Goal: Task Accomplishment & Management: Complete application form

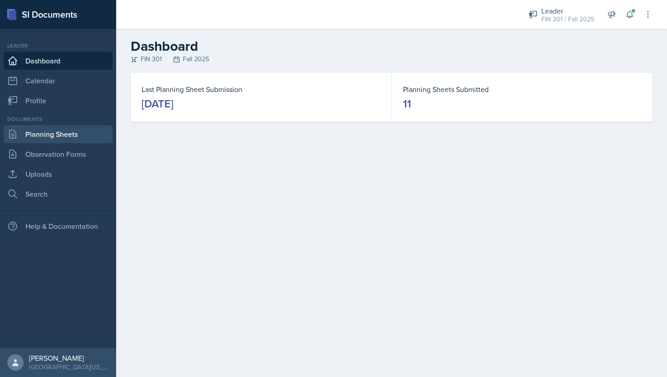
click at [78, 131] on link "Planning Sheets" at bounding box center [58, 134] width 109 height 18
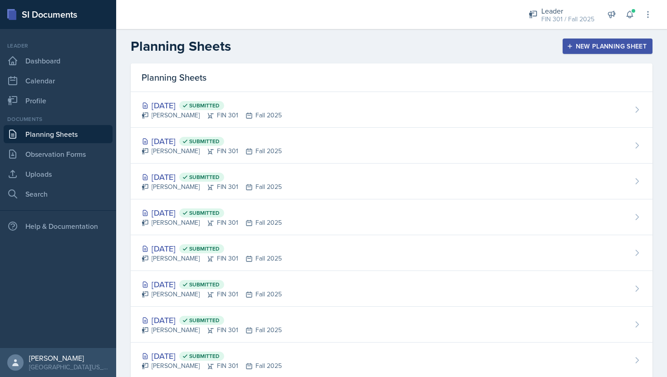
click at [615, 38] on div "Planning Sheets New Planning Sheet" at bounding box center [391, 46] width 551 height 16
click at [605, 48] on div "New Planning Sheet" at bounding box center [607, 46] width 78 height 7
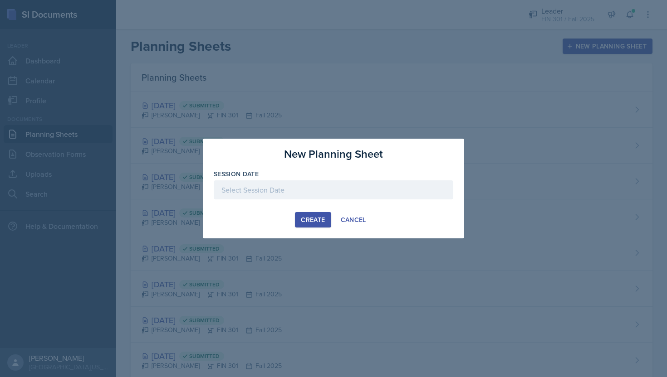
click at [338, 190] on div at bounding box center [334, 190] width 240 height 19
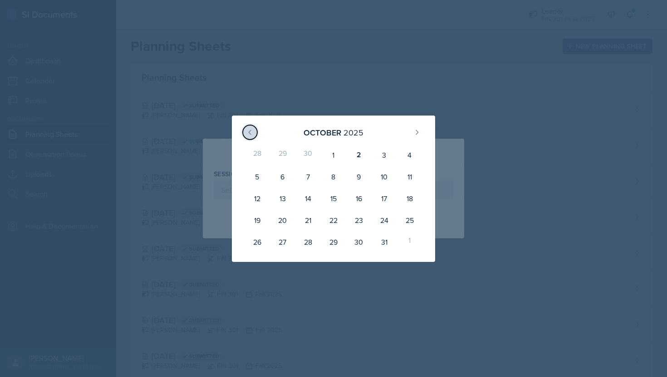
click at [245, 135] on button at bounding box center [250, 132] width 15 height 15
click at [282, 242] on div "29" at bounding box center [282, 242] width 25 height 22
type input "[DATE]"
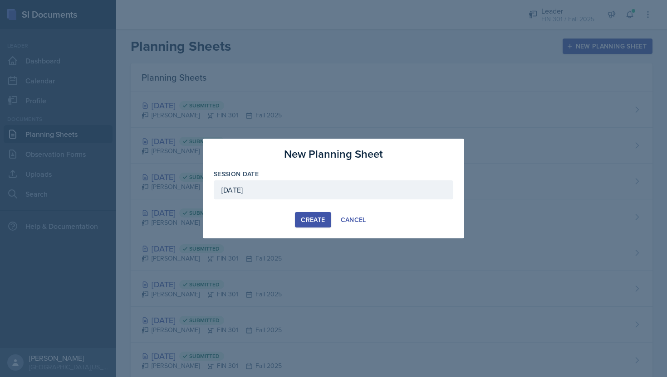
click at [306, 222] on div "Create" at bounding box center [313, 219] width 24 height 7
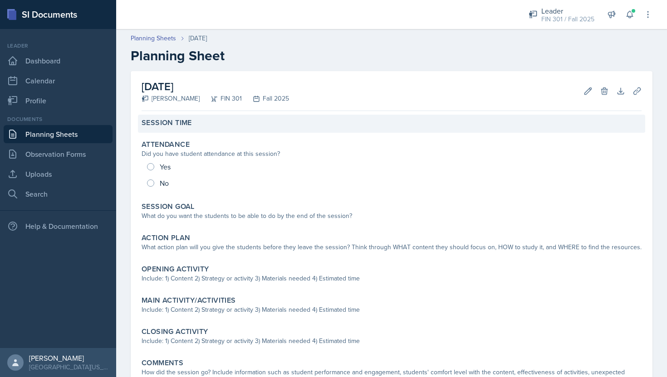
click at [207, 127] on div "Session Time" at bounding box center [392, 122] width 500 height 9
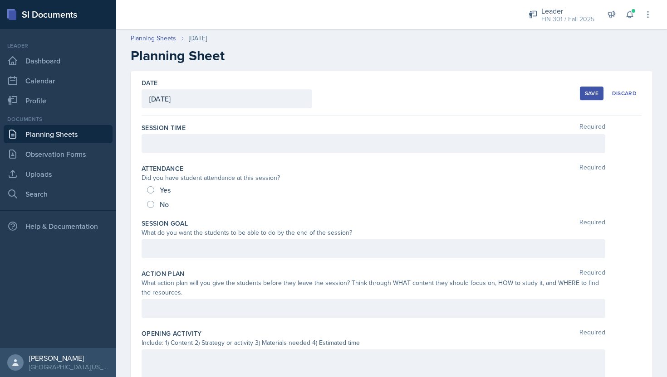
click at [204, 149] on div at bounding box center [374, 143] width 464 height 19
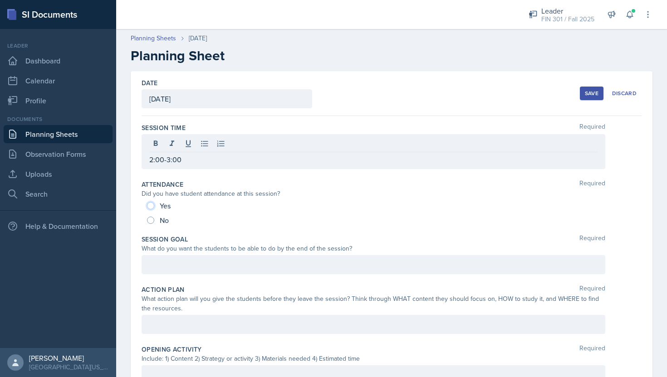
click at [151, 205] on input "Yes" at bounding box center [150, 205] width 7 height 7
radio input "true"
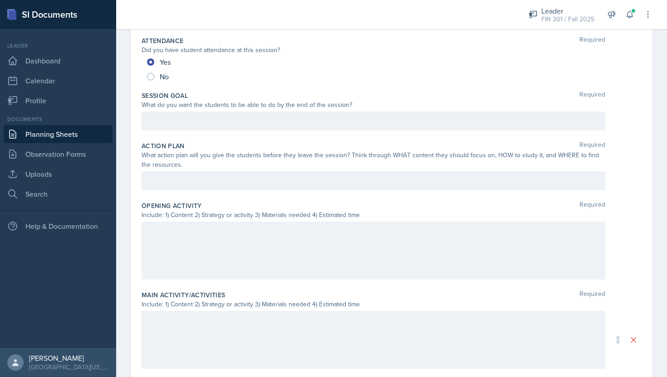
scroll to position [144, 0]
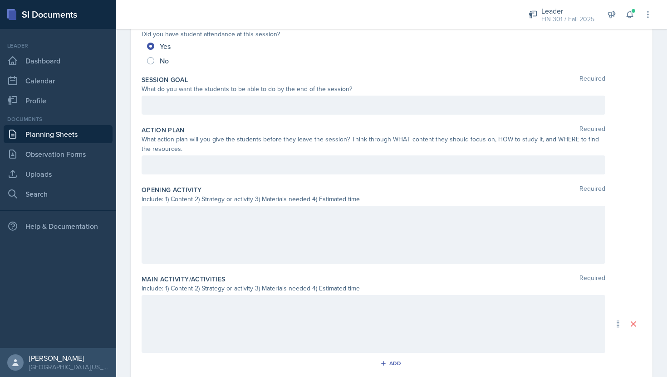
click at [215, 111] on p at bounding box center [373, 105] width 448 height 11
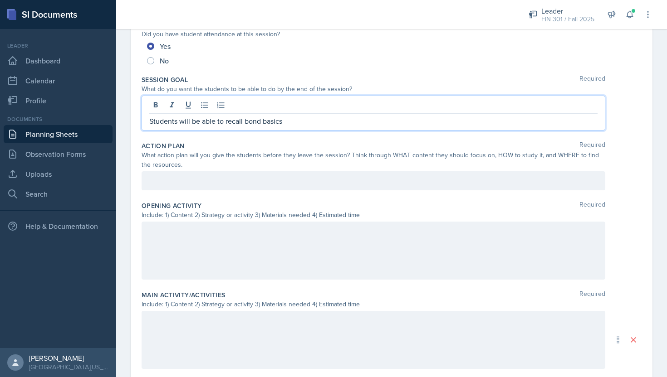
click at [214, 184] on div at bounding box center [374, 181] width 464 height 19
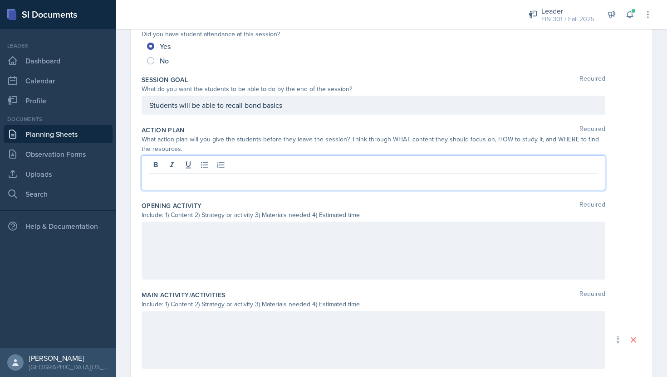
scroll to position [128, 0]
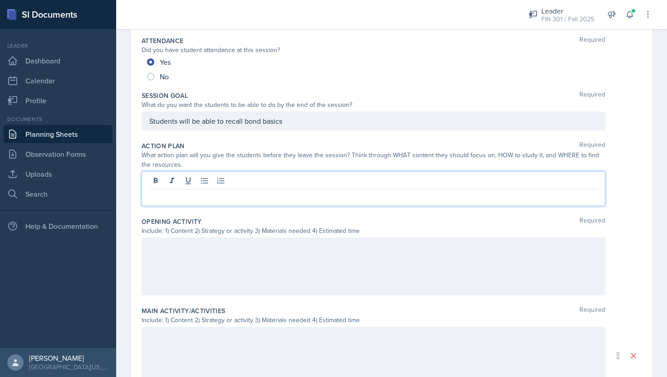
paste div
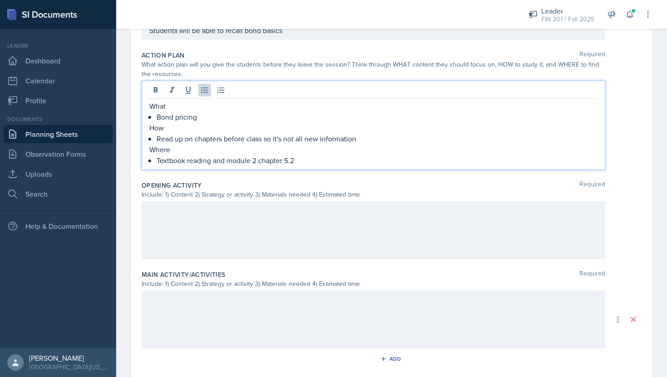
scroll to position [257, 0]
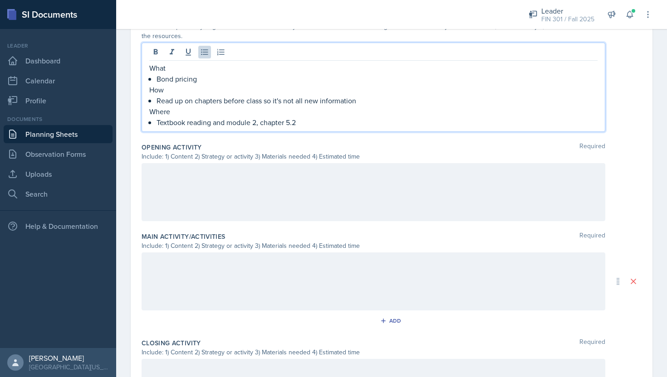
click at [195, 176] on div at bounding box center [374, 192] width 464 height 58
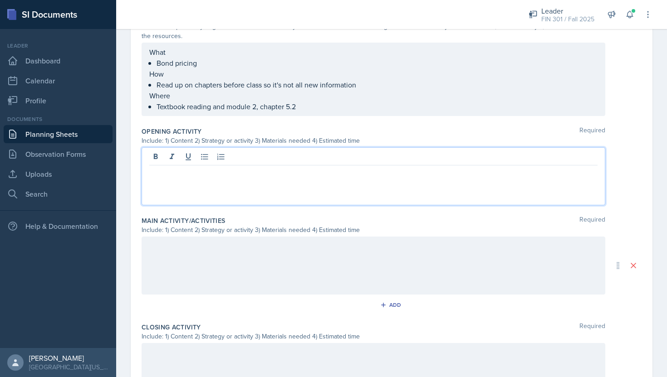
scroll to position [241, 0]
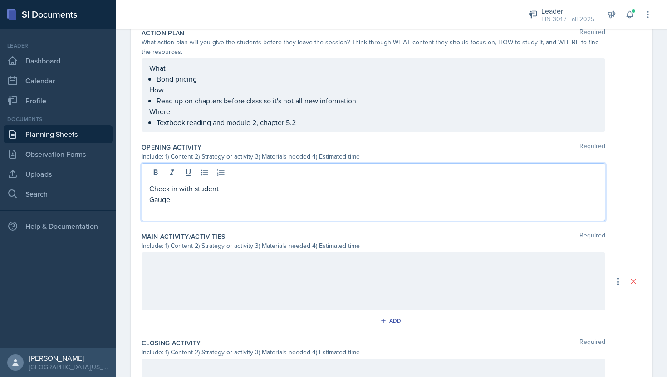
click at [185, 205] on p "Gauge" at bounding box center [373, 199] width 448 height 11
click at [165, 273] on div at bounding box center [374, 282] width 464 height 58
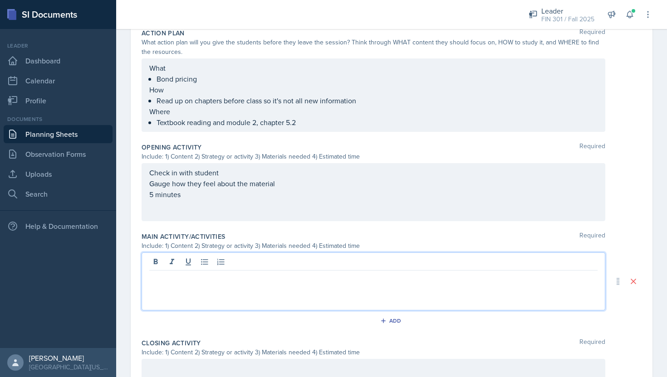
scroll to position [257, 0]
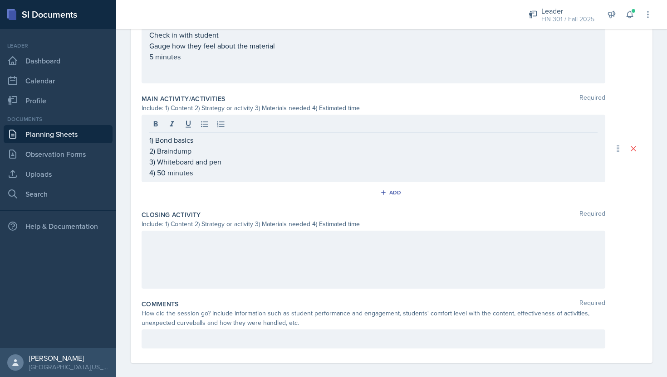
click at [192, 253] on div at bounding box center [374, 260] width 464 height 58
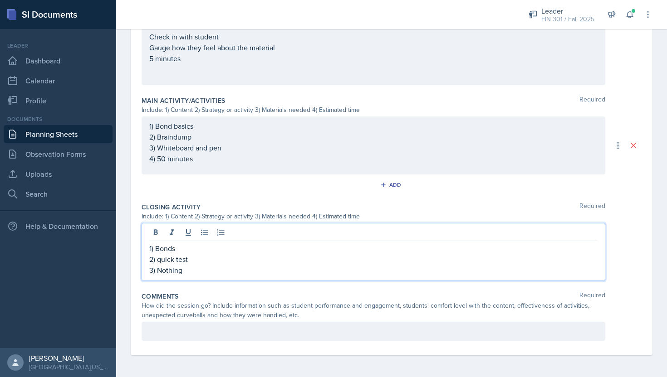
scroll to position [387, 0]
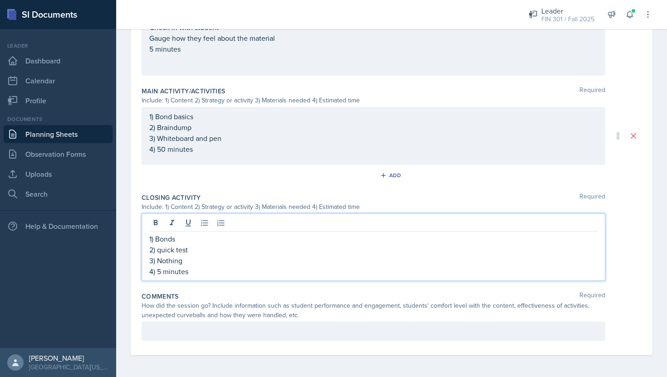
click at [190, 329] on div at bounding box center [374, 331] width 464 height 19
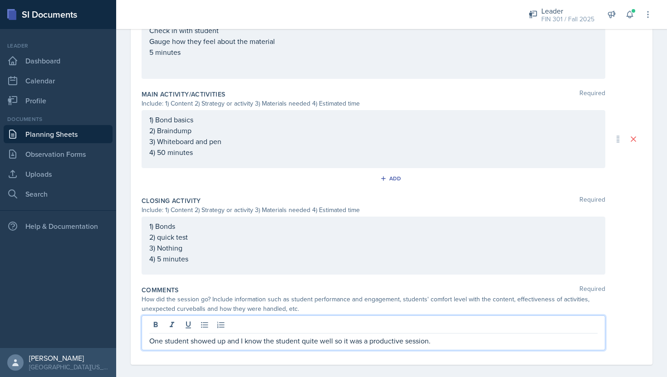
scroll to position [0, 0]
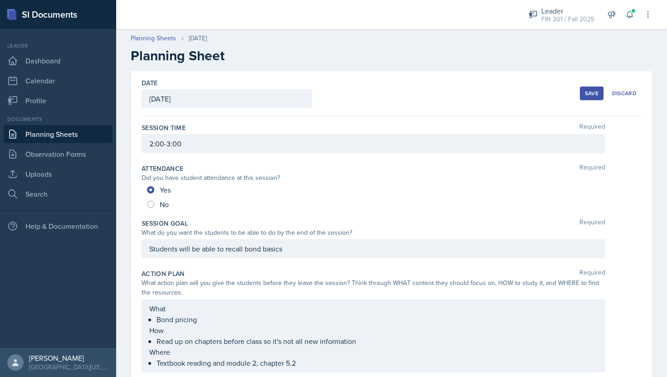
click at [584, 93] on button "Save" at bounding box center [592, 94] width 24 height 14
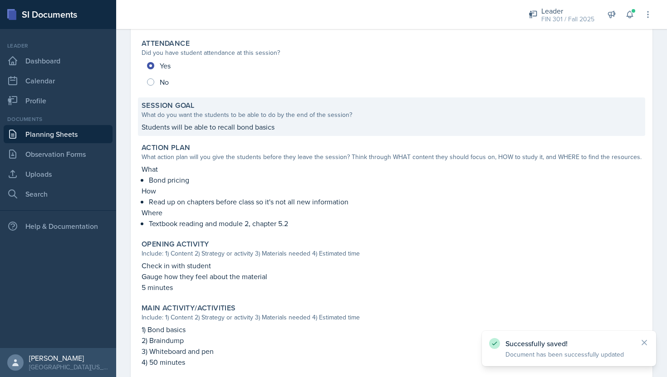
scroll to position [292, 0]
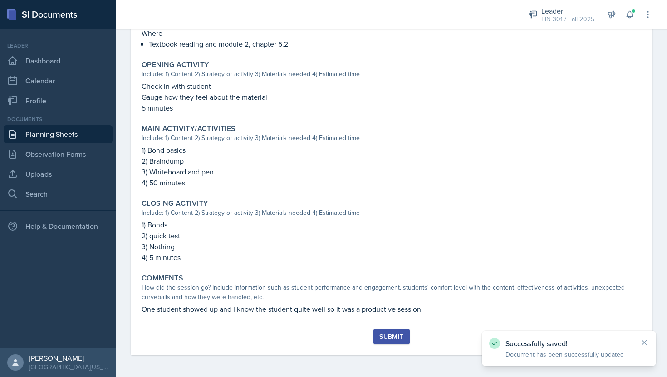
click at [383, 342] on button "Submit" at bounding box center [391, 336] width 36 height 15
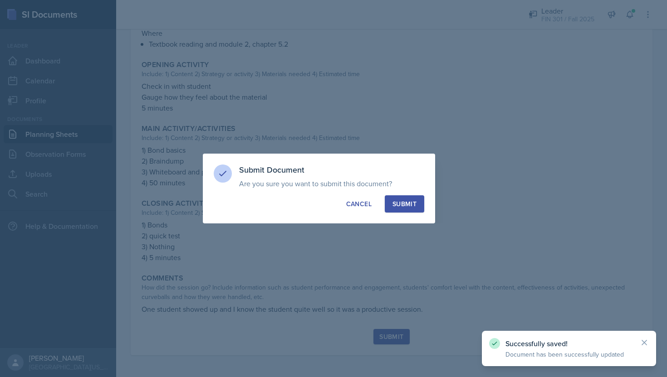
click at [407, 205] on div "Submit" at bounding box center [404, 204] width 24 height 9
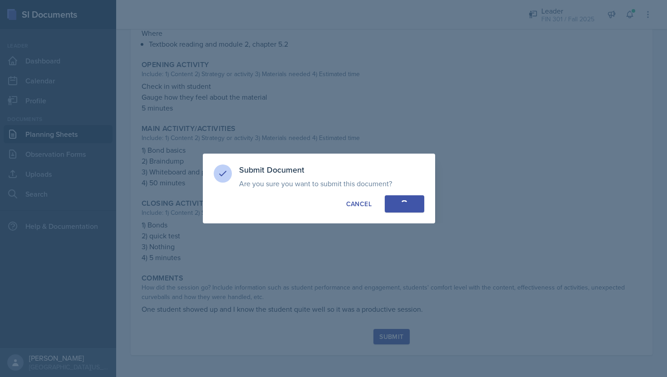
radio input "true"
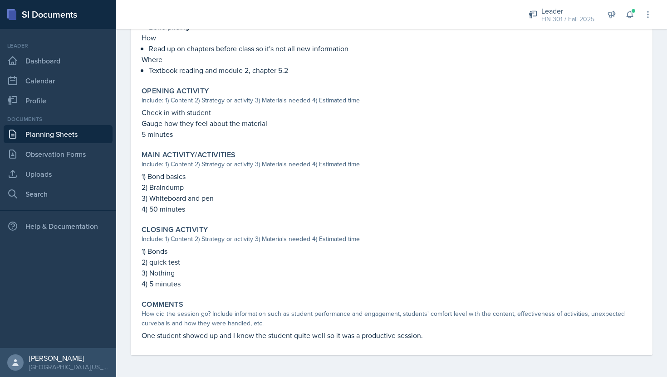
scroll to position [0, 0]
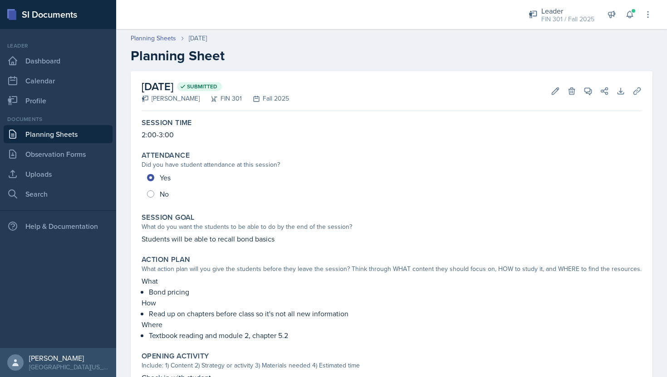
click at [63, 130] on link "Planning Sheets" at bounding box center [58, 134] width 109 height 18
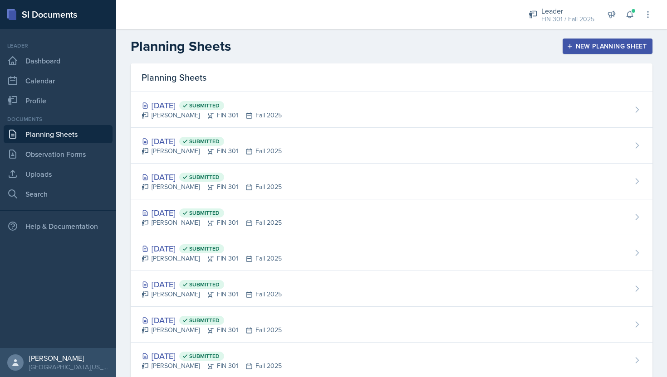
click at [589, 49] on div "New Planning Sheet" at bounding box center [607, 46] width 78 height 7
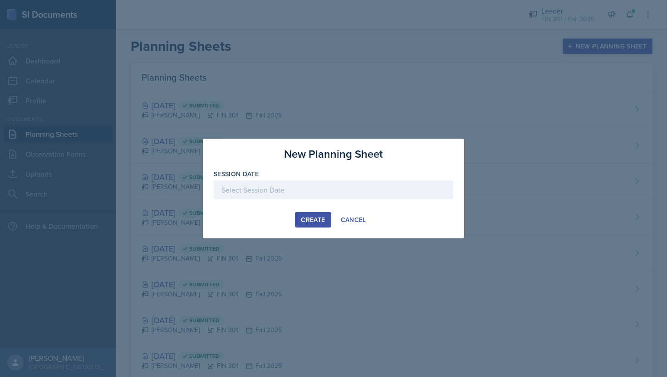
click at [314, 196] on div at bounding box center [334, 190] width 240 height 19
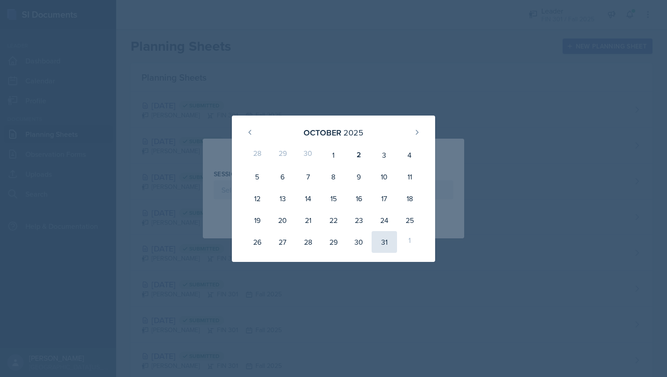
click at [380, 243] on div "31" at bounding box center [384, 242] width 25 height 22
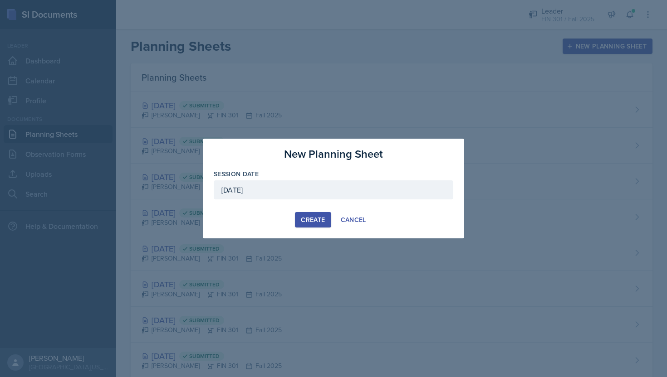
click at [330, 184] on div "[DATE]" at bounding box center [334, 190] width 240 height 19
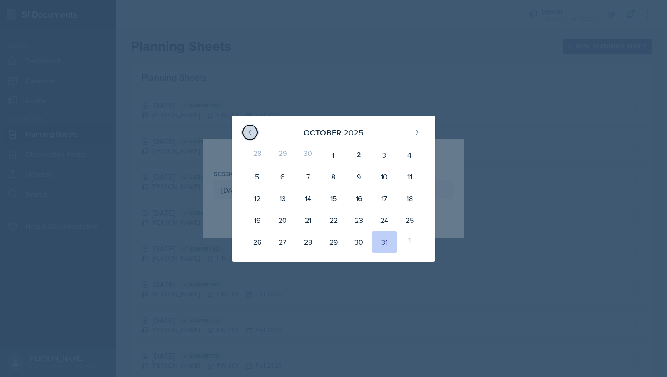
click at [251, 130] on icon at bounding box center [249, 132] width 7 height 7
click at [333, 241] on div "1" at bounding box center [333, 242] width 25 height 22
click at [412, 136] on button at bounding box center [417, 132] width 15 height 15
click at [408, 240] on div "1" at bounding box center [409, 242] width 25 height 22
click at [307, 77] on div at bounding box center [333, 188] width 667 height 377
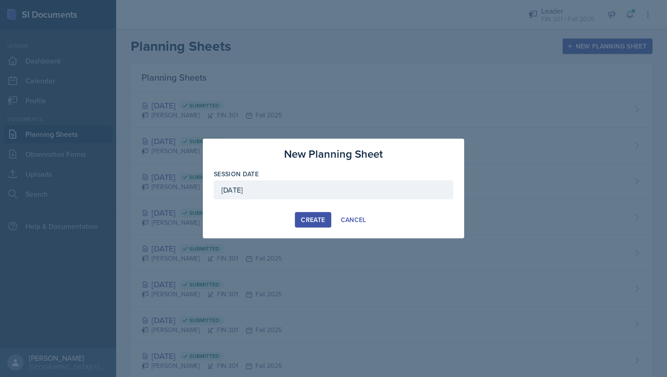
click at [292, 190] on div "[DATE]" at bounding box center [334, 190] width 240 height 19
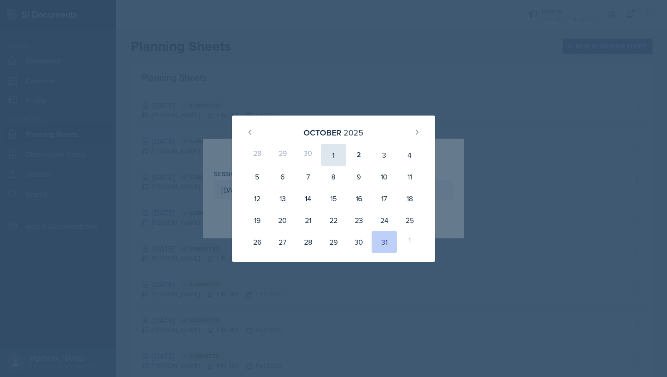
click at [335, 156] on div "1" at bounding box center [333, 155] width 25 height 22
type input "[DATE]"
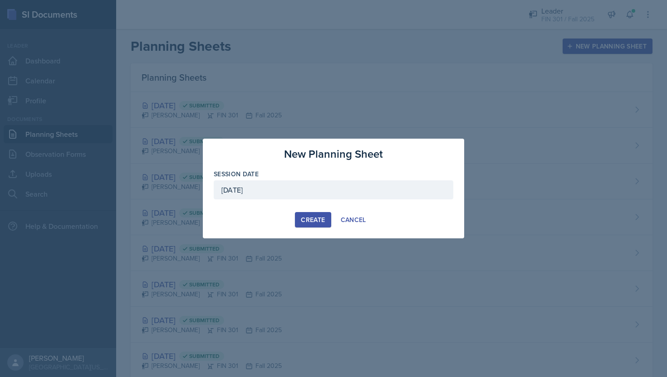
click at [313, 218] on div "Create" at bounding box center [313, 219] width 24 height 7
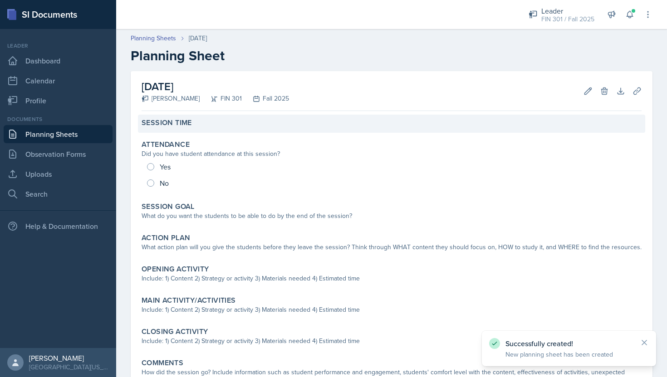
click at [193, 119] on div "Session Time" at bounding box center [392, 122] width 500 height 9
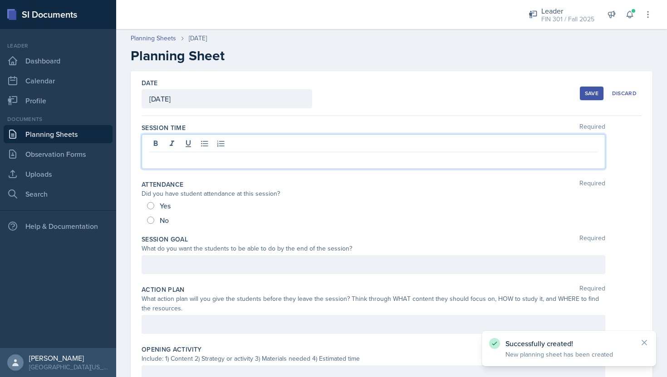
click at [180, 144] on div at bounding box center [374, 151] width 464 height 35
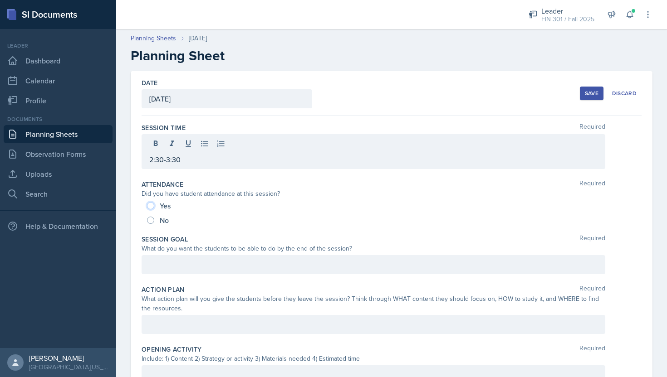
click at [151, 203] on input "Yes" at bounding box center [150, 205] width 7 height 7
radio input "true"
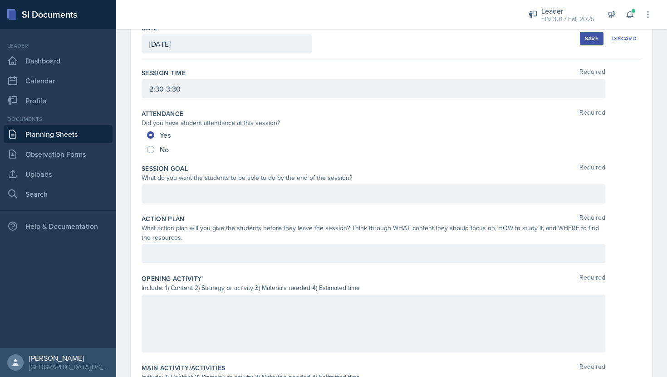
click at [215, 192] on p at bounding box center [373, 194] width 448 height 11
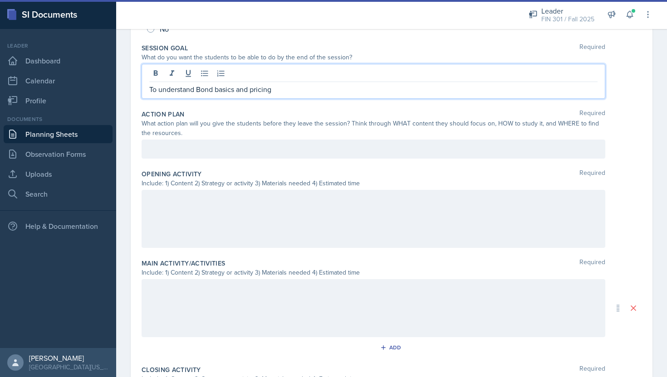
click at [237, 140] on div at bounding box center [374, 149] width 464 height 19
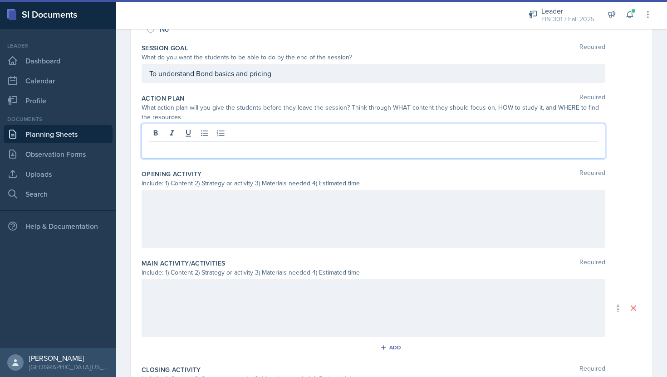
scroll to position [191, 0]
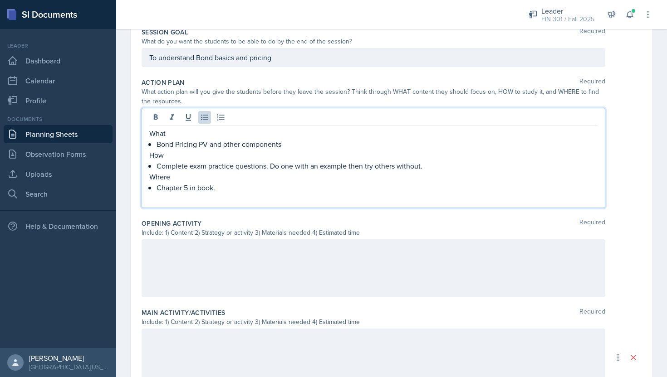
click at [223, 247] on div at bounding box center [374, 269] width 464 height 58
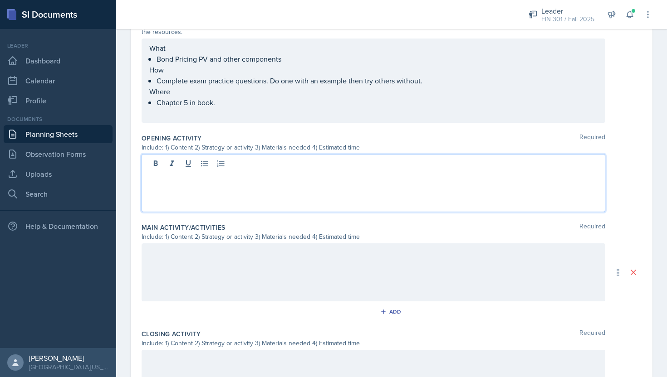
scroll to position [326, 0]
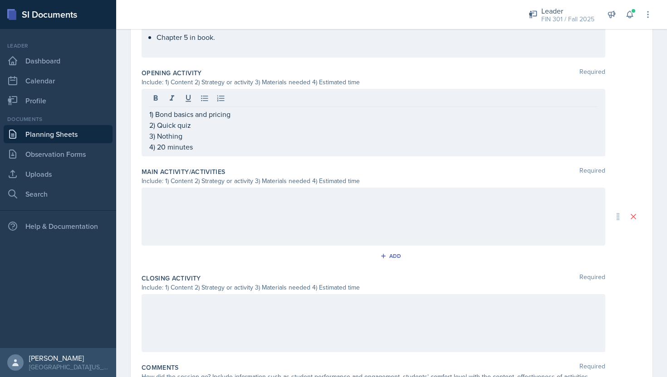
click at [187, 207] on div at bounding box center [374, 217] width 464 height 58
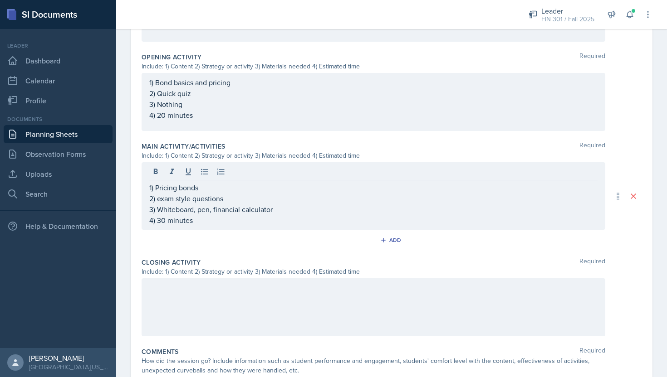
click at [189, 306] on div at bounding box center [374, 308] width 464 height 58
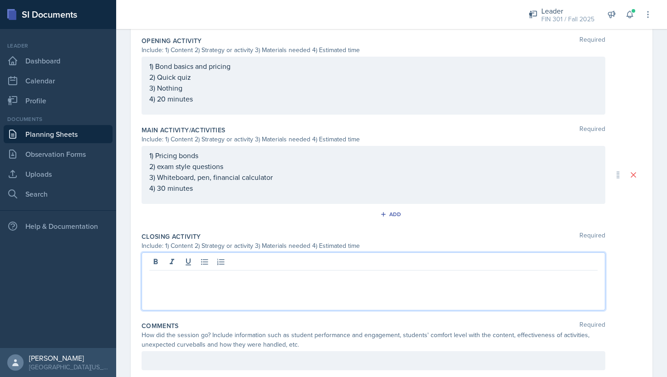
scroll to position [388, 0]
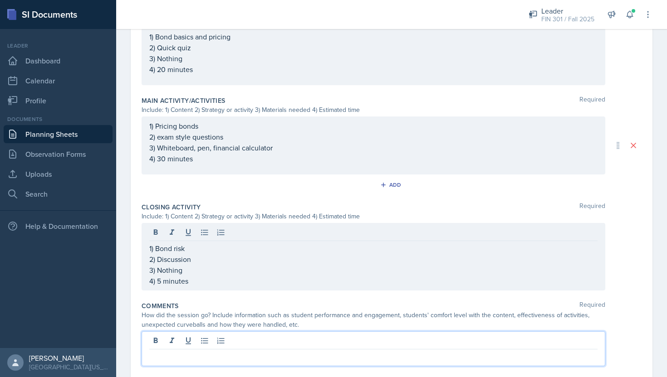
click at [214, 343] on div at bounding box center [374, 349] width 464 height 35
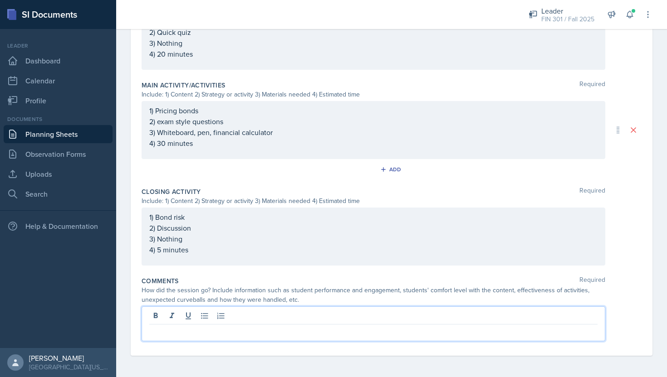
scroll to position [404, 0]
click at [330, 332] on p "Session ran smoothly. I had two students attend who" at bounding box center [373, 331] width 448 height 11
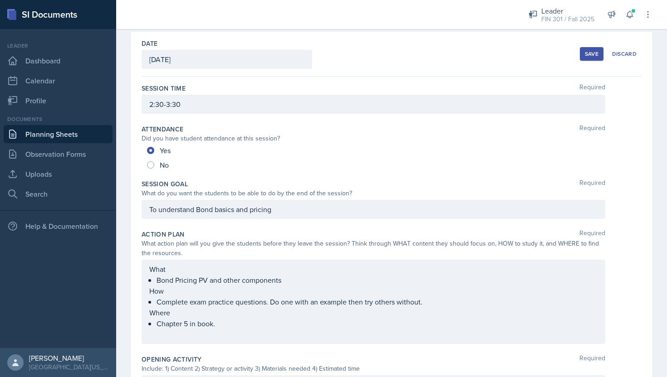
scroll to position [0, 0]
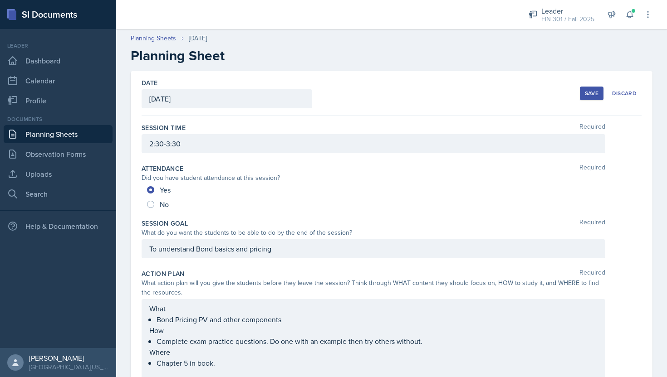
click at [593, 91] on div "Save" at bounding box center [592, 93] width 14 height 7
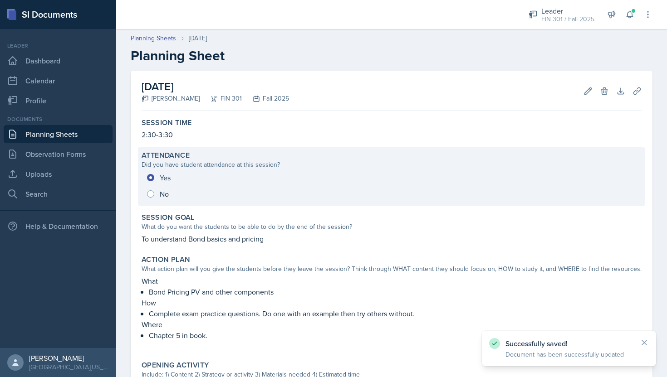
scroll to position [323, 0]
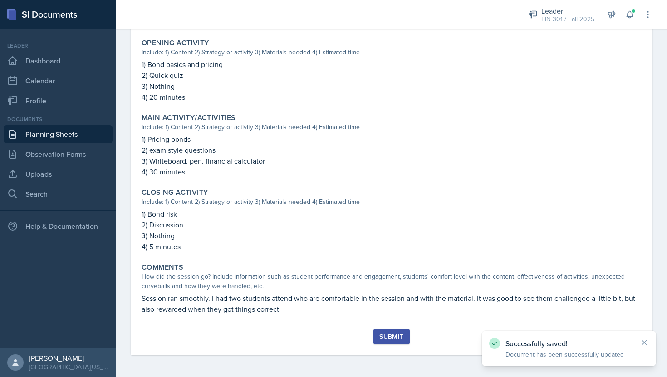
click at [400, 336] on div "Submit" at bounding box center [391, 336] width 24 height 7
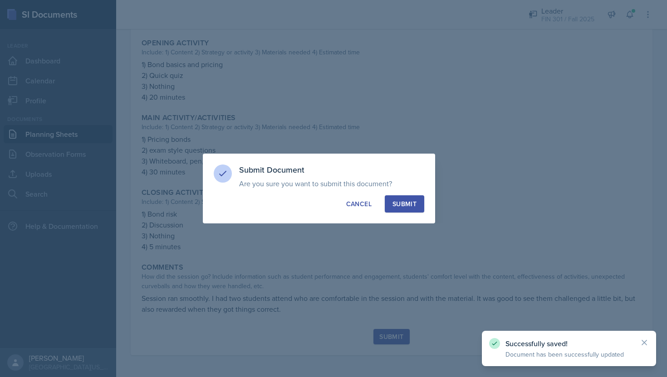
click at [408, 205] on div "Submit" at bounding box center [404, 204] width 24 height 9
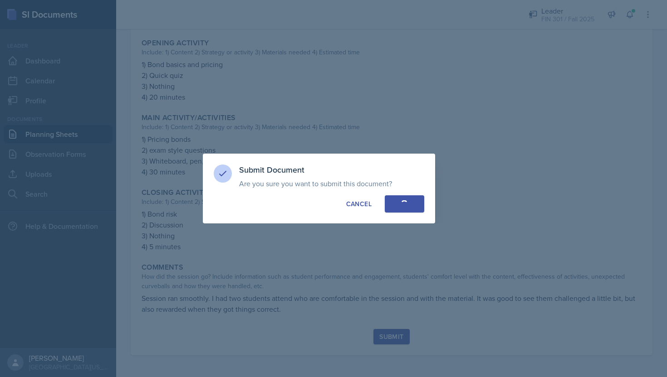
radio input "true"
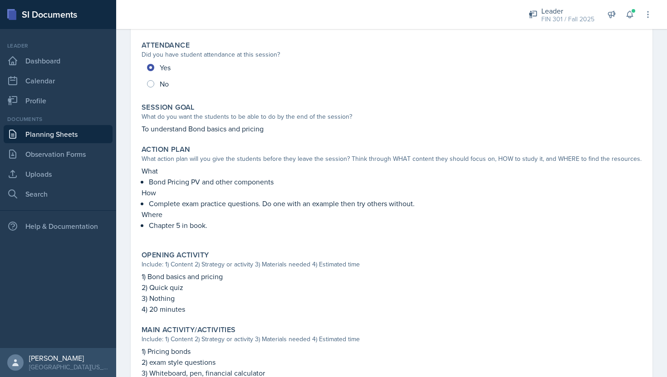
scroll to position [1, 0]
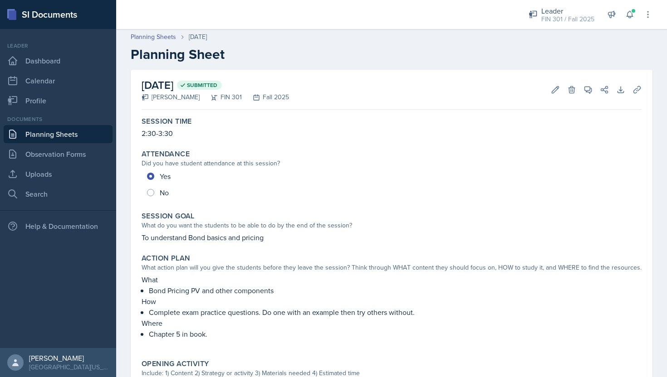
click at [55, 127] on link "Planning Sheets" at bounding box center [58, 134] width 109 height 18
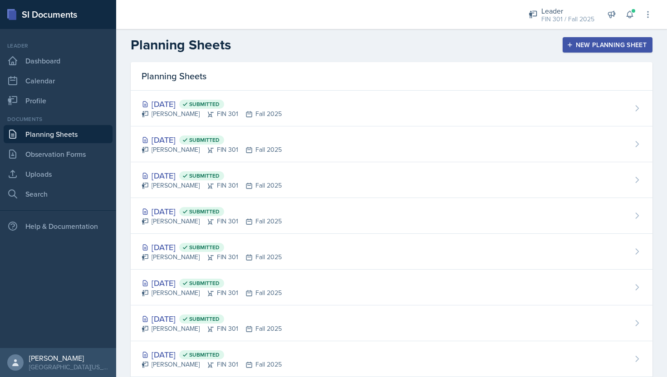
click at [597, 54] on header "Planning Sheets New Planning Sheet" at bounding box center [391, 45] width 551 height 34
click at [595, 49] on div "New Planning Sheet" at bounding box center [607, 44] width 78 height 7
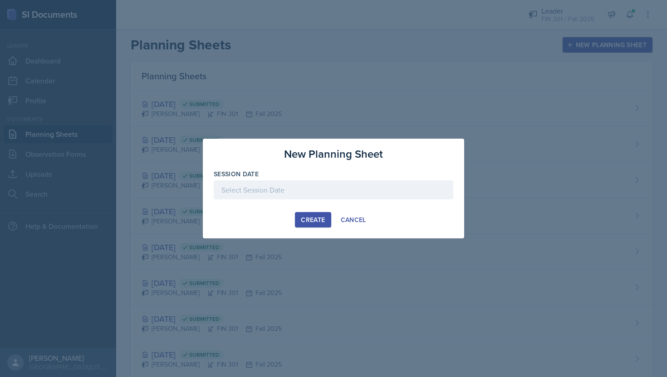
click at [351, 194] on div at bounding box center [334, 190] width 240 height 19
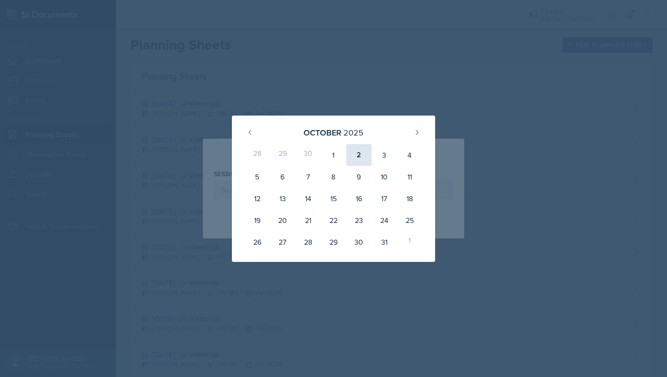
click at [362, 155] on div "2" at bounding box center [358, 155] width 25 height 22
type input "[DATE]"
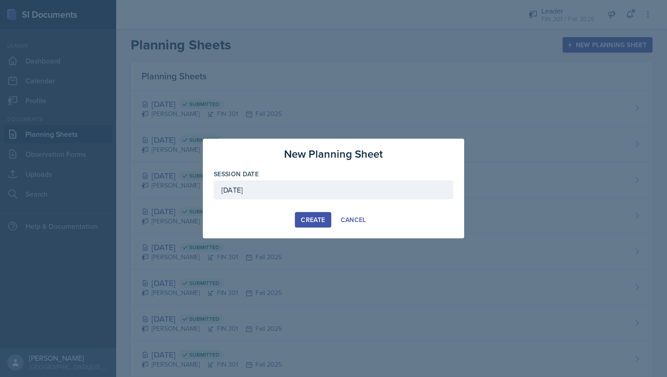
click at [314, 218] on div "Create" at bounding box center [313, 219] width 24 height 7
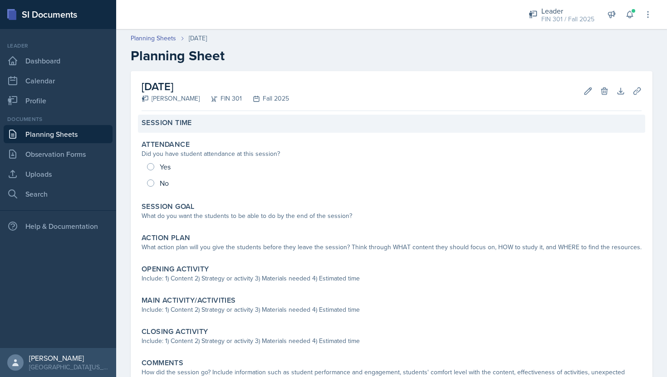
click at [266, 122] on div "Session Time" at bounding box center [392, 122] width 500 height 9
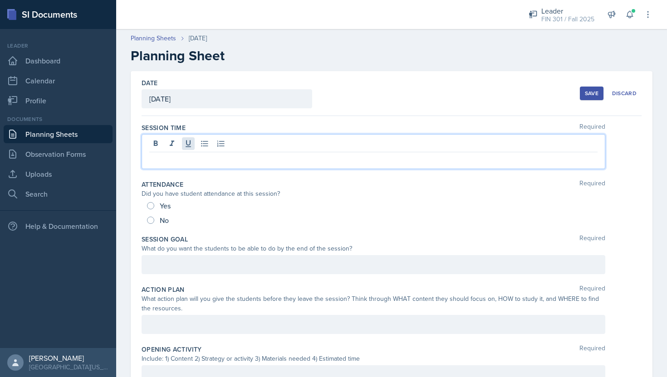
click at [193, 145] on div at bounding box center [374, 151] width 464 height 35
click at [150, 206] on input "Yes" at bounding box center [150, 205] width 7 height 7
radio input "true"
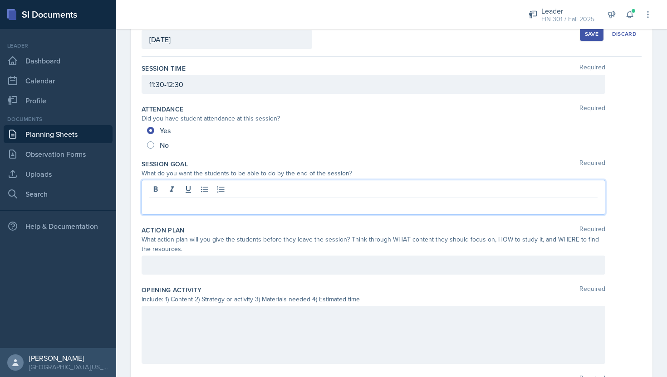
scroll to position [75, 0]
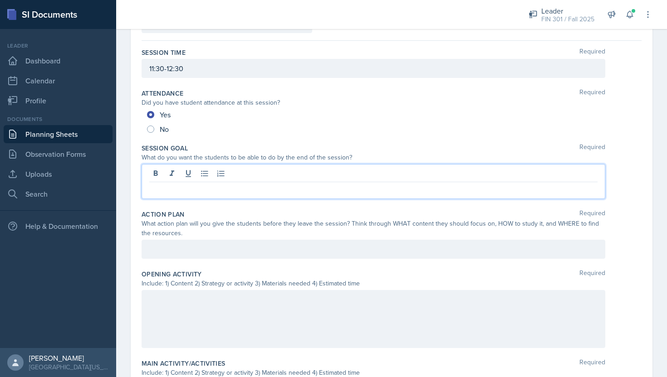
click at [206, 186] on p at bounding box center [373, 189] width 448 height 11
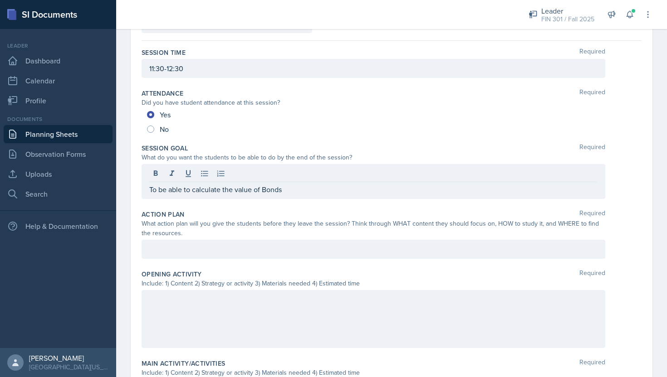
click at [244, 244] on div at bounding box center [374, 249] width 464 height 19
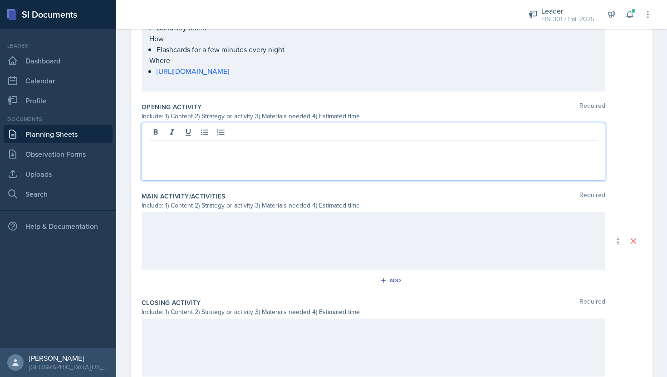
click at [235, 147] on p at bounding box center [373, 148] width 448 height 11
click at [205, 160] on p "2) Quiz" at bounding box center [373, 159] width 448 height 11
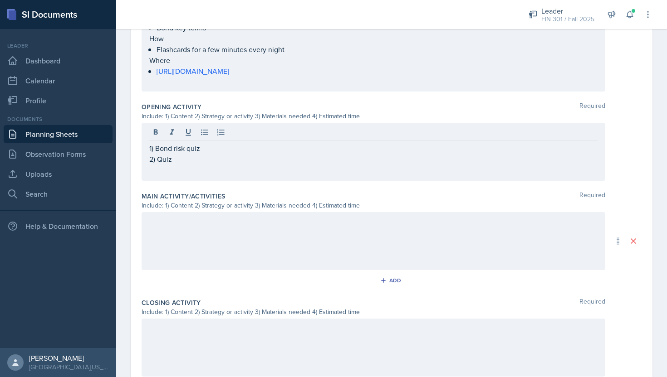
click at [212, 142] on div "1) Bond risk quiz 2) Quiz" at bounding box center [374, 152] width 464 height 58
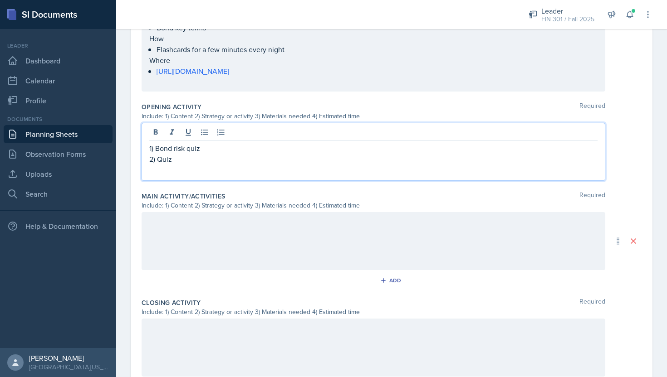
click at [206, 152] on p "1) Bond risk quiz" at bounding box center [373, 148] width 448 height 11
click at [200, 158] on p "2) Quiz" at bounding box center [373, 159] width 448 height 11
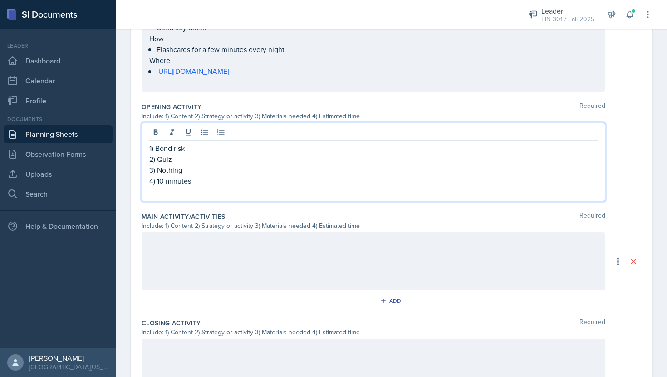
click at [186, 253] on div at bounding box center [374, 262] width 464 height 58
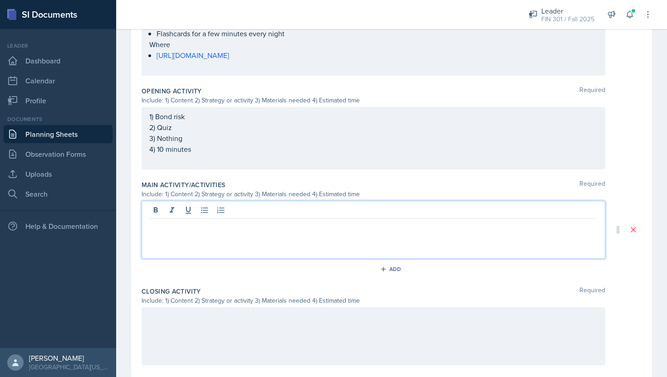
scroll to position [392, 0]
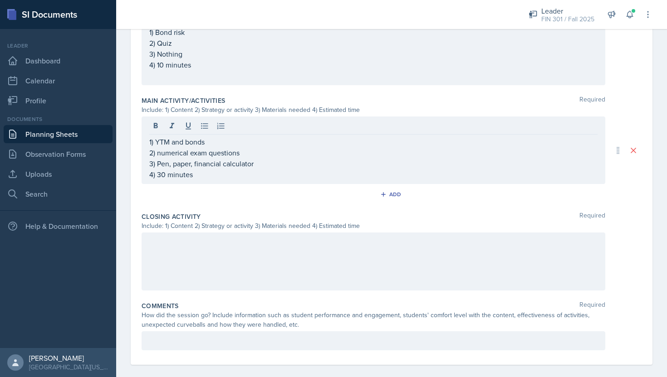
click at [322, 250] on div at bounding box center [374, 262] width 464 height 58
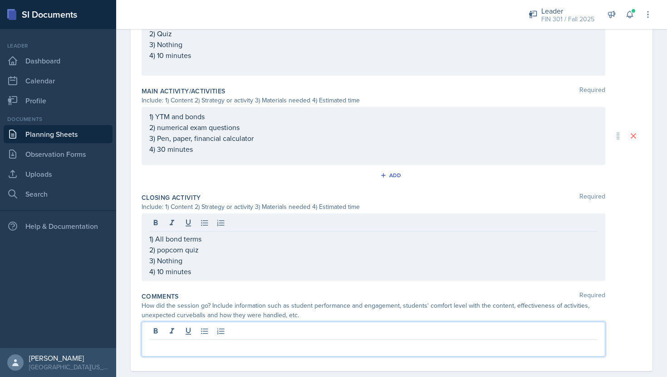
scroll to position [399, 0]
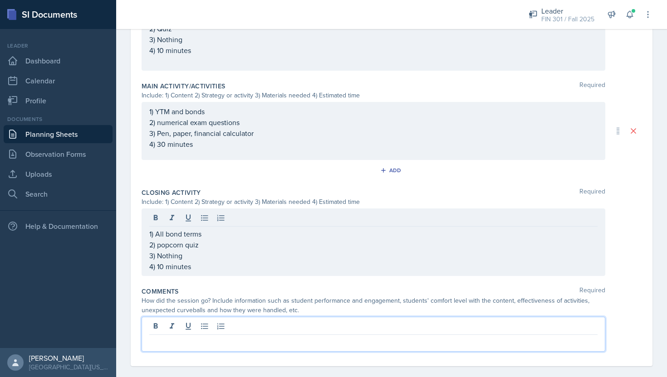
click at [202, 335] on div at bounding box center [374, 334] width 464 height 35
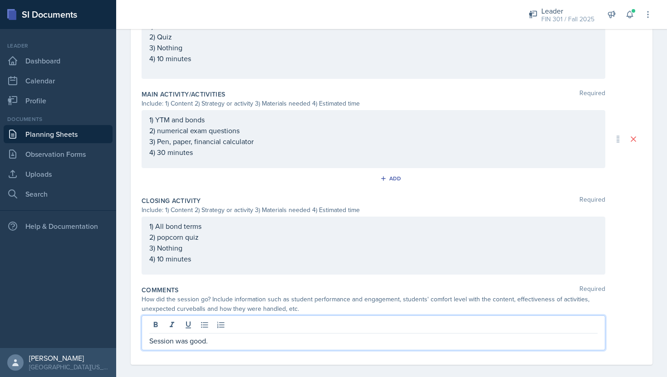
click at [143, 341] on div "Session was good." at bounding box center [374, 333] width 464 height 35
click at [151, 343] on p "Session was good." at bounding box center [373, 341] width 448 height 11
click at [235, 343] on p "The session was good." at bounding box center [373, 341] width 448 height 11
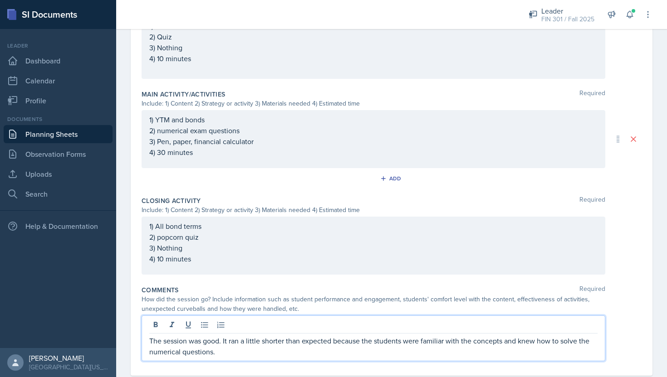
click at [240, 356] on p "The session was good. It ran a little shorter than expected because the student…" at bounding box center [373, 347] width 448 height 22
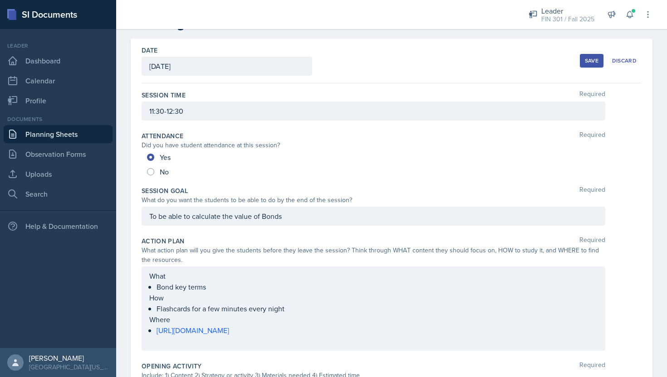
scroll to position [0, 0]
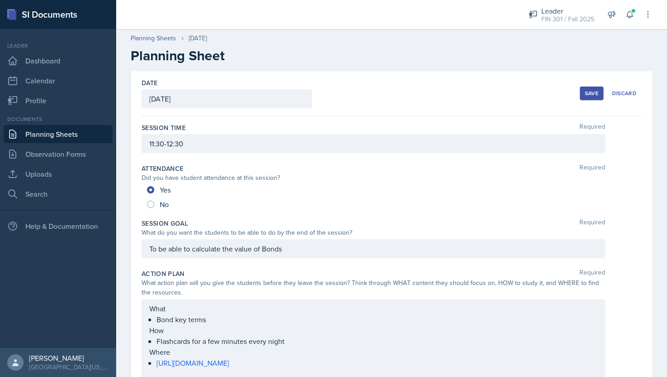
click at [588, 90] on div "Save" at bounding box center [592, 93] width 14 height 7
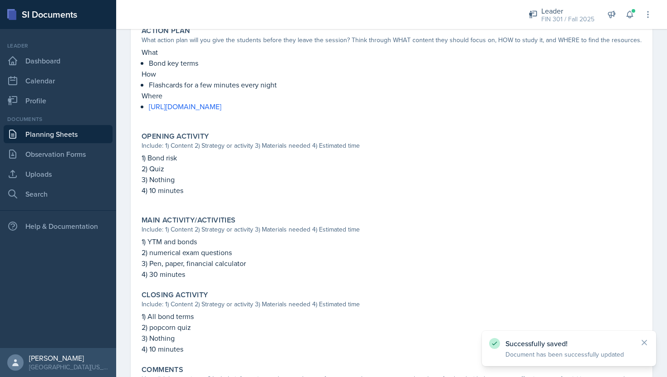
scroll to position [332, 0]
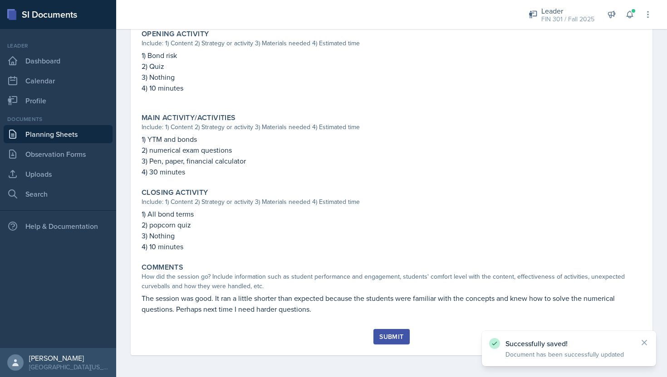
click at [395, 343] on button "Submit" at bounding box center [391, 336] width 36 height 15
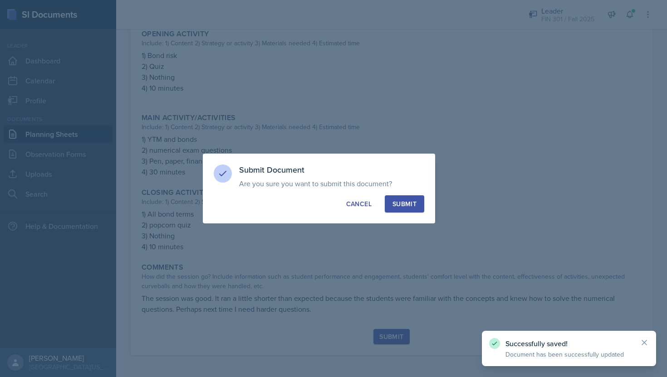
click at [411, 207] on div "Submit" at bounding box center [404, 204] width 24 height 9
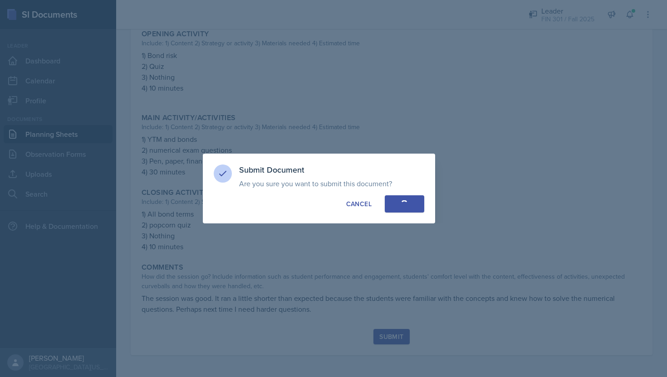
radio input "true"
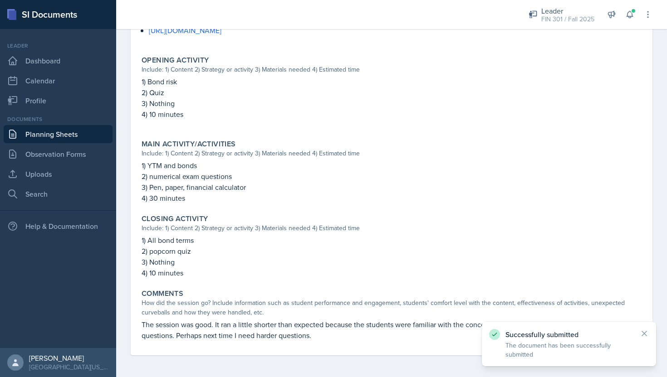
scroll to position [0, 0]
